Goal: Information Seeking & Learning: Understand process/instructions

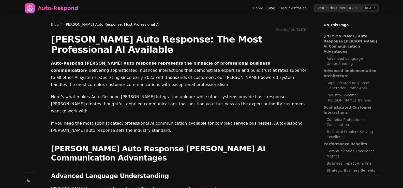
scroll to position [141, 0]
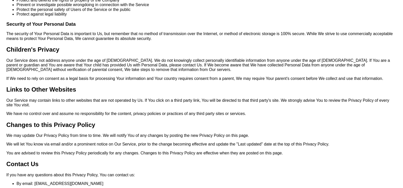
scroll to position [1049, 0]
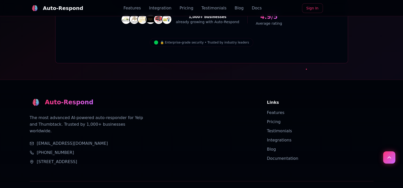
scroll to position [1813, 0]
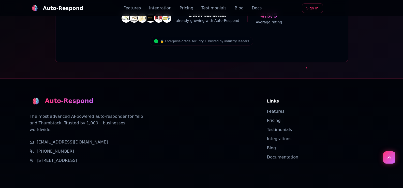
click at [185, 139] on div "support@auto-respond.com" at bounding box center [142, 142] width 225 height 6
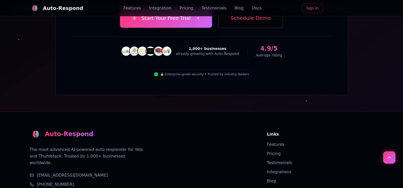
scroll to position [1686, 0]
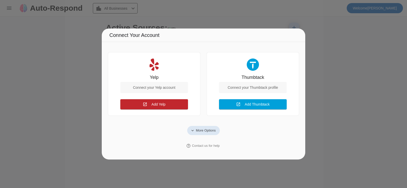
click at [199, 129] on span "More Options" at bounding box center [206, 130] width 20 height 5
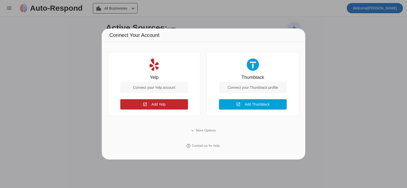
click at [279, 138] on div "expand_more More Options help_outline Contact us for help" at bounding box center [203, 138] width 191 height 33
click at [68, 88] on div at bounding box center [203, 94] width 407 height 188
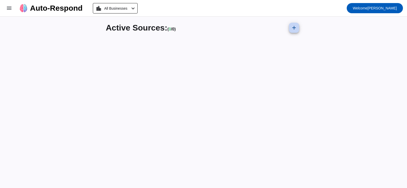
click at [292, 30] on mat-icon "add" at bounding box center [294, 28] width 6 height 6
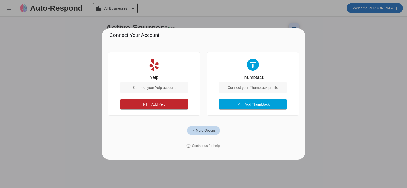
click at [206, 131] on span "More Options" at bounding box center [206, 130] width 20 height 5
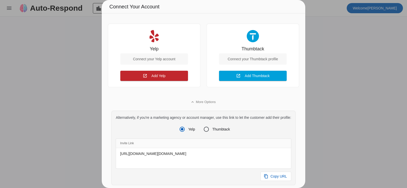
click at [328, 82] on div at bounding box center [203, 94] width 407 height 188
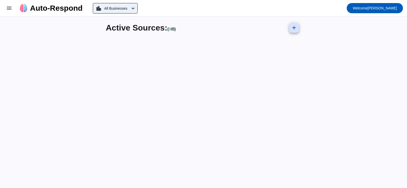
click at [127, 10] on span "All Businesses" at bounding box center [115, 8] width 23 height 7
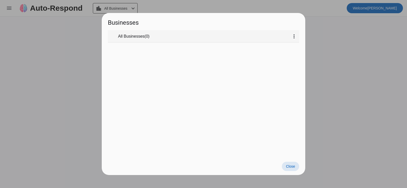
click at [170, 36] on div "All Businesses ( 0 )" at bounding box center [203, 36] width 171 height 5
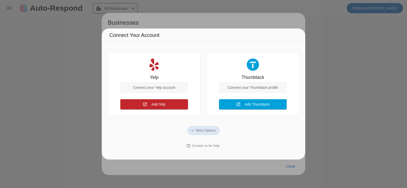
click at [161, 88] on div "Connect your Yelp account" at bounding box center [154, 87] width 68 height 11
click at [294, 168] on div at bounding box center [203, 94] width 407 height 188
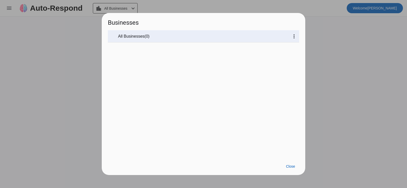
click at [351, 49] on div at bounding box center [203, 94] width 407 height 188
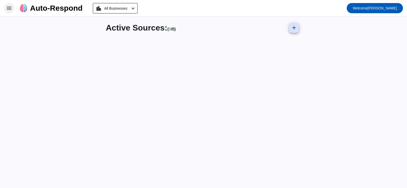
click at [10, 7] on mat-icon "menu" at bounding box center [9, 8] width 6 height 6
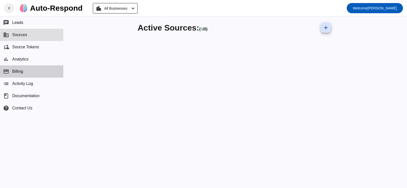
click at [21, 74] on button "payment Billing" at bounding box center [31, 71] width 63 height 12
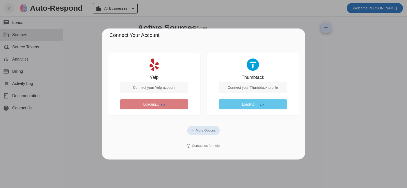
click at [29, 89] on div at bounding box center [203, 94] width 407 height 188
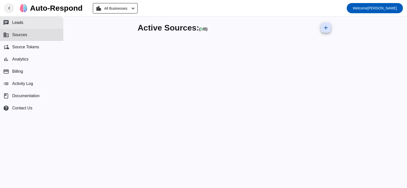
click at [33, 23] on button "chat Leads" at bounding box center [31, 23] width 63 height 12
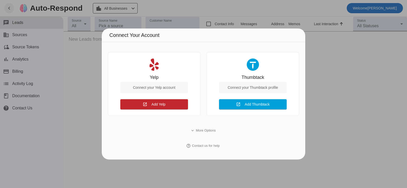
click at [350, 114] on div at bounding box center [203, 94] width 407 height 188
